Goal: Complete application form

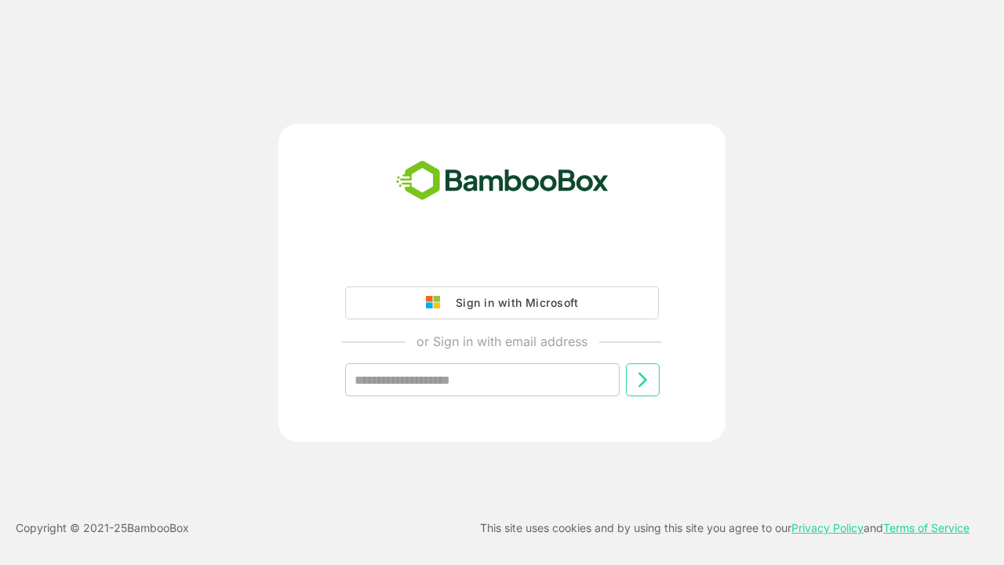
type input "**********"
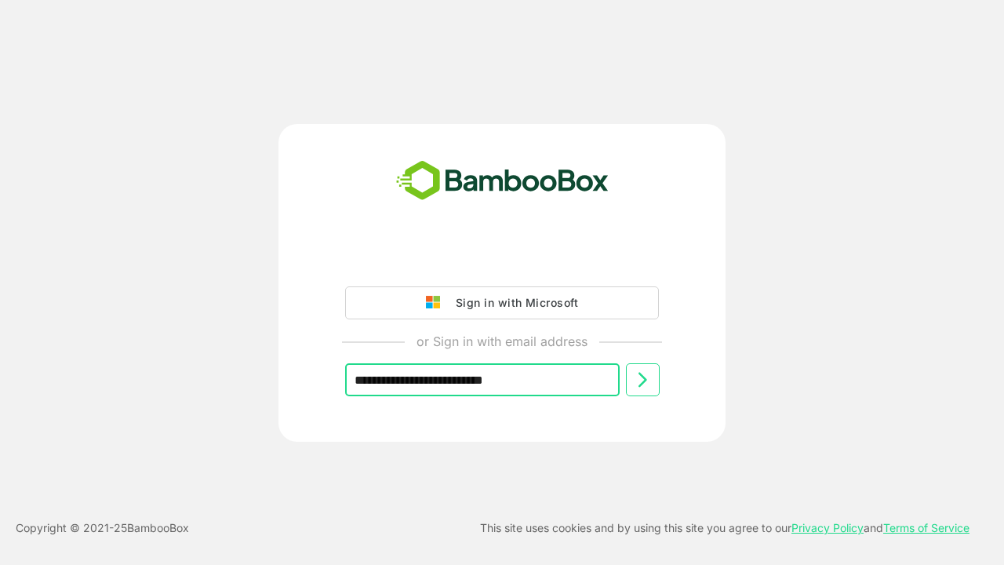
click at [643, 380] on icon at bounding box center [642, 379] width 19 height 19
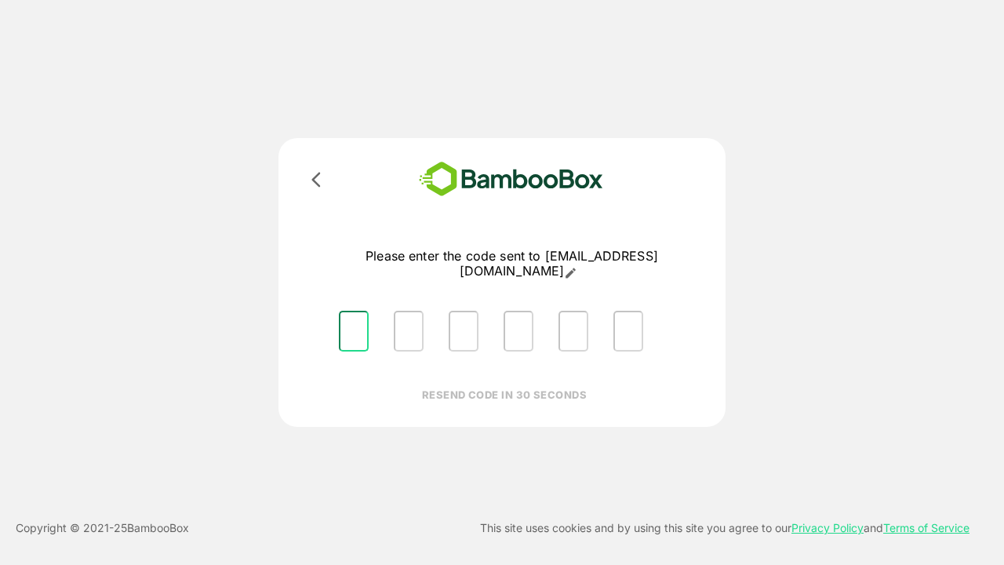
type input "*"
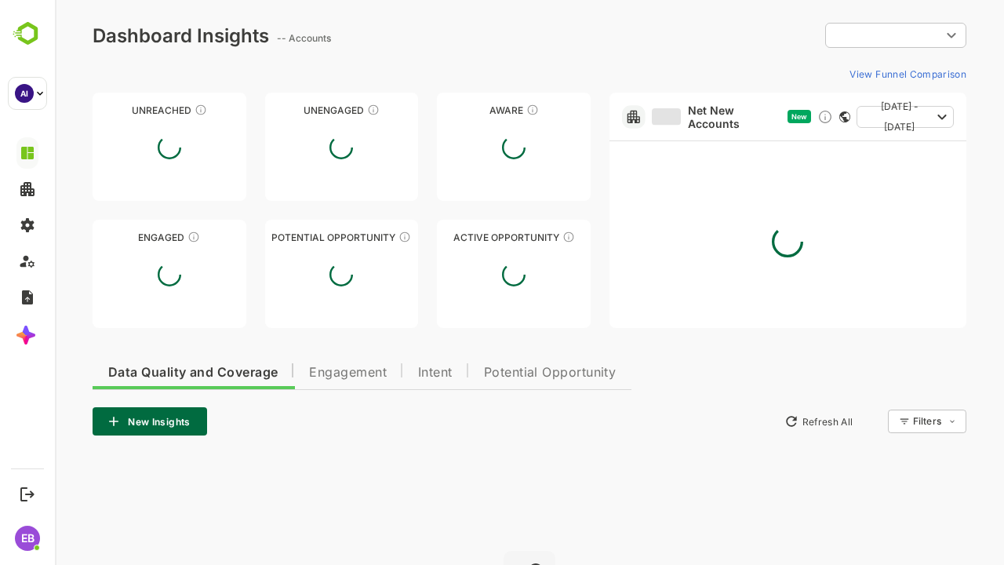
type input "**********"
